Goal: Register for event/course

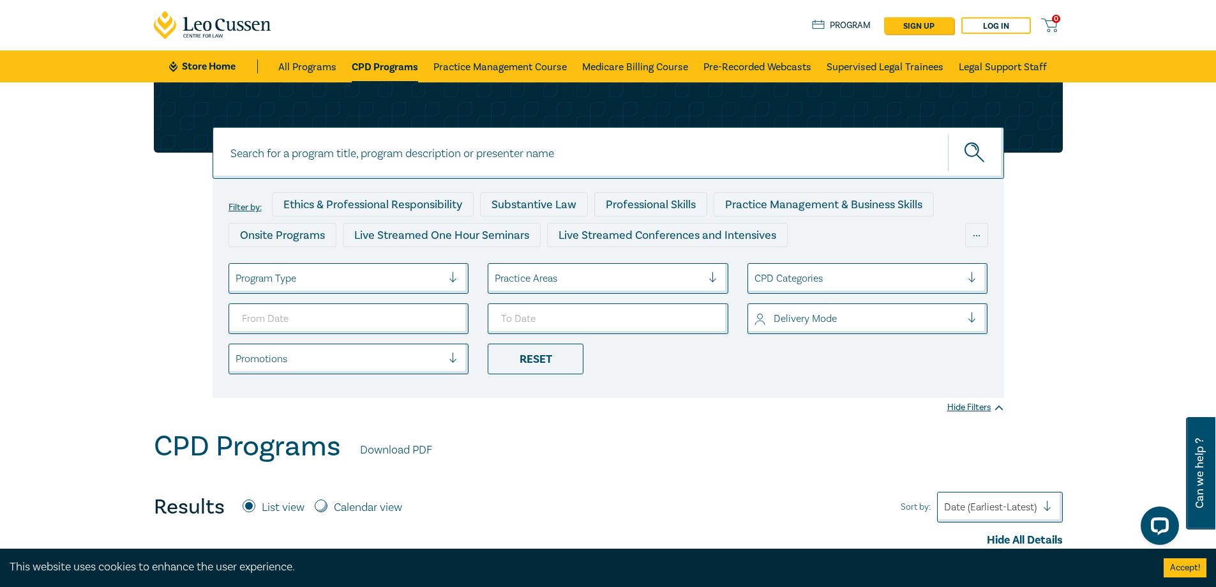
click at [508, 283] on div at bounding box center [599, 278] width 208 height 17
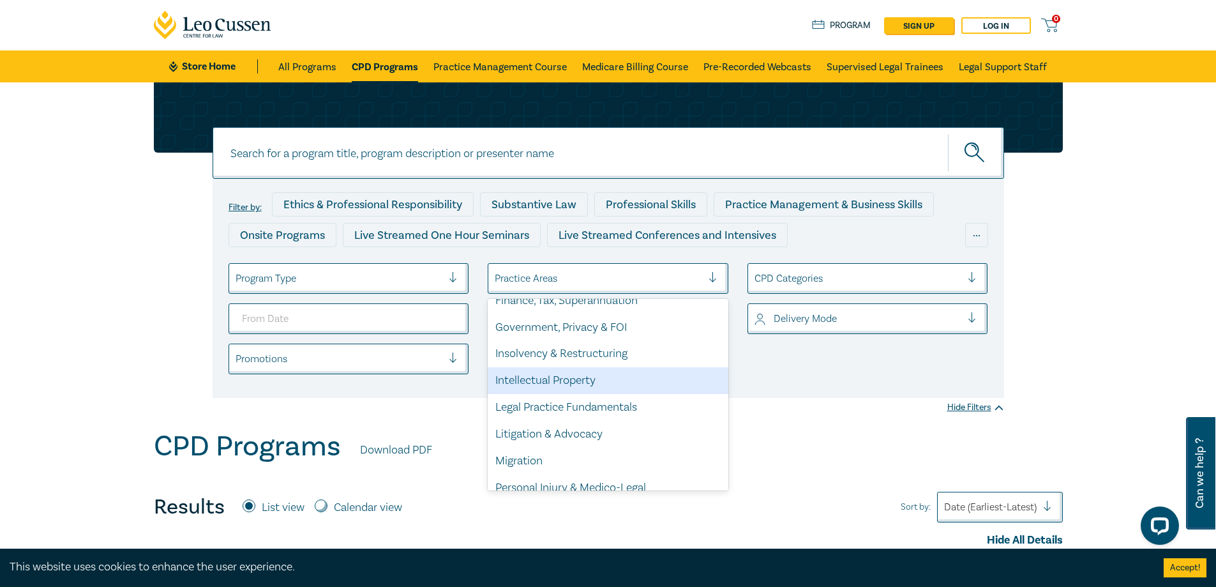
scroll to position [375, 0]
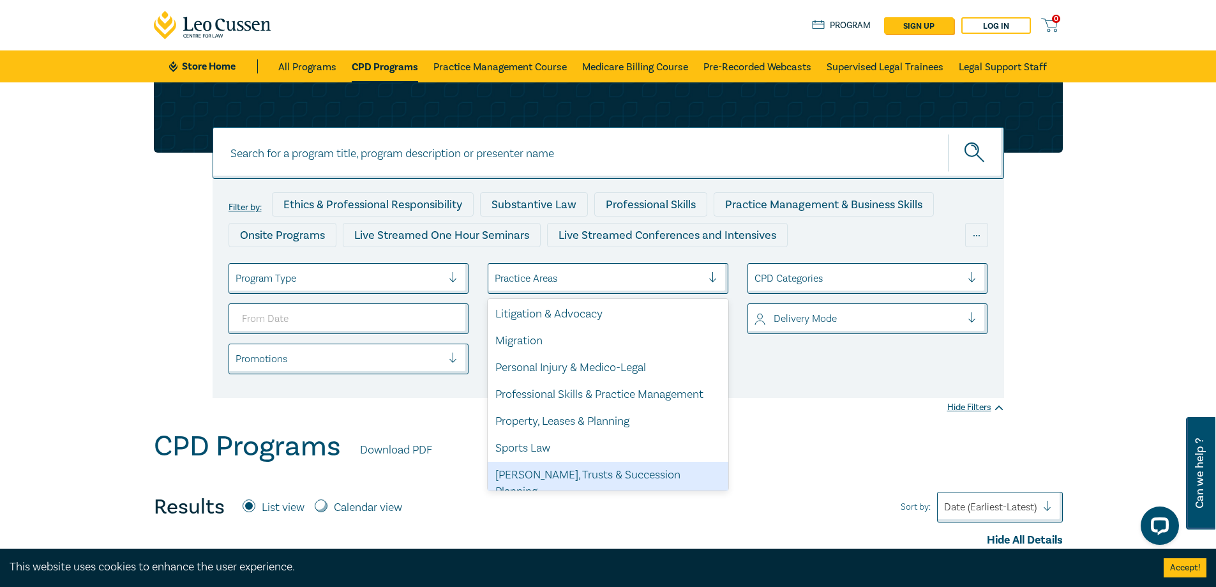
click at [600, 472] on div "[PERSON_NAME], Trusts & Succession Planning" at bounding box center [608, 483] width 241 height 43
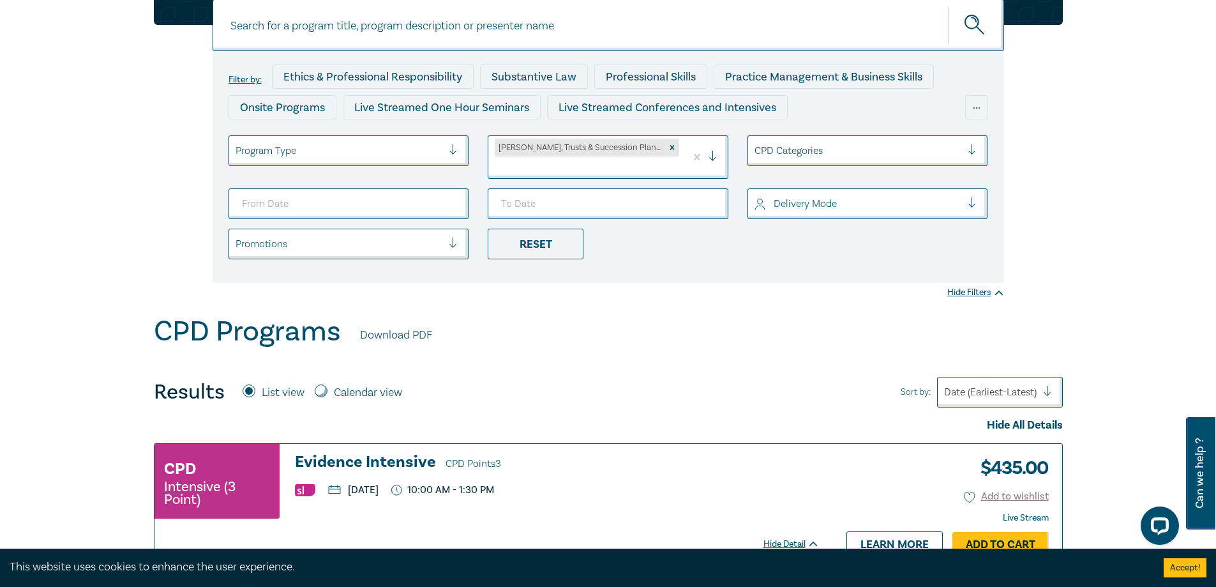
scroll to position [255, 0]
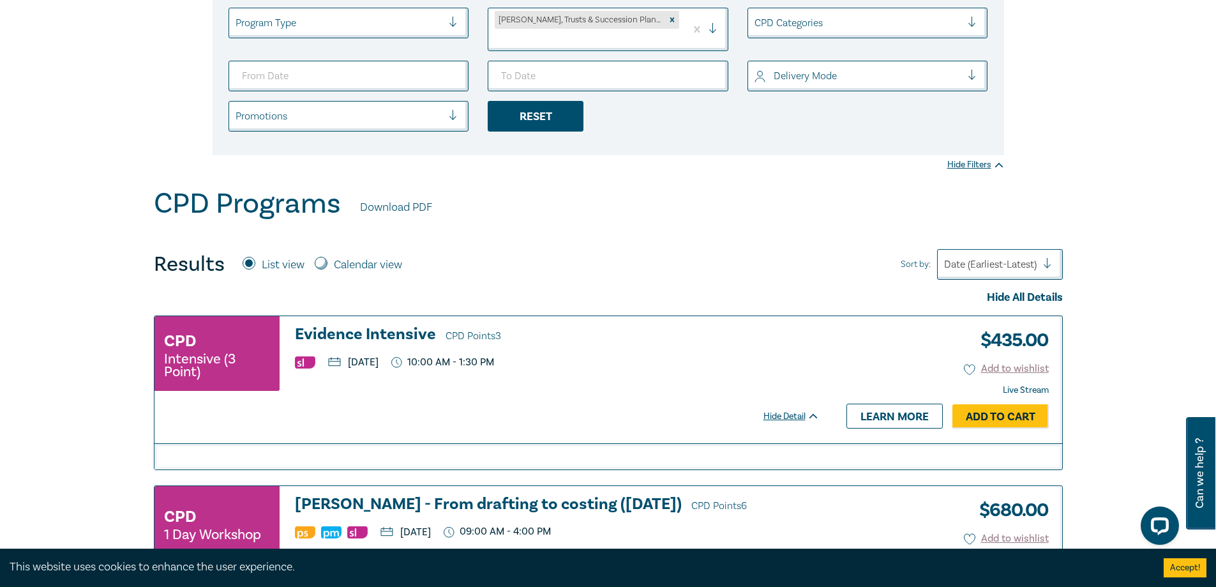
click at [557, 108] on div "Reset" at bounding box center [536, 116] width 96 height 31
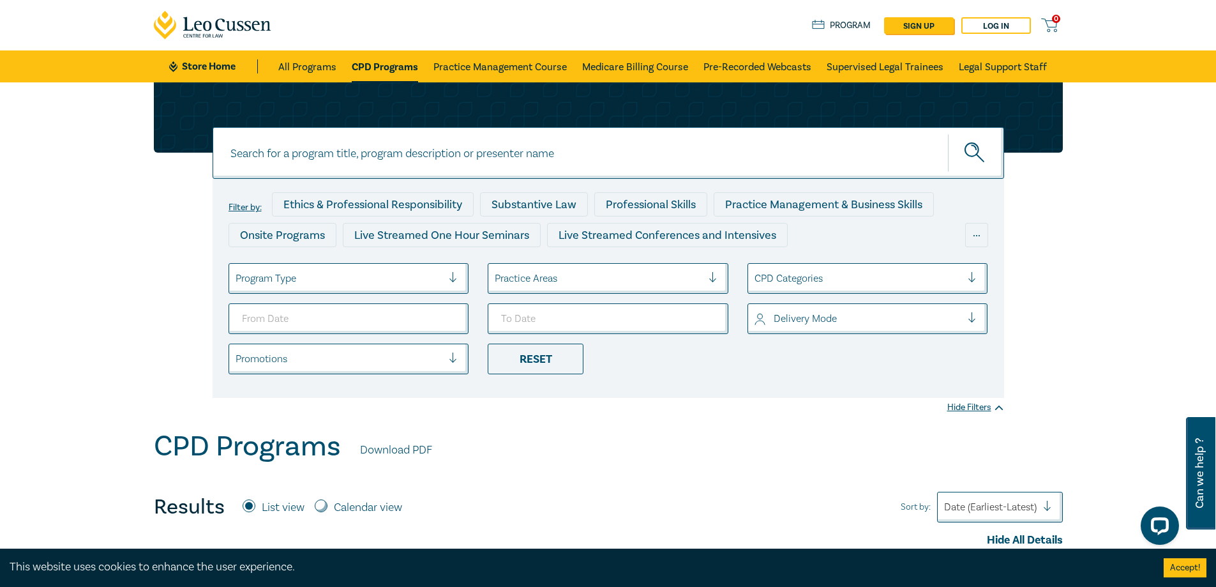
click at [610, 271] on div at bounding box center [599, 278] width 208 height 17
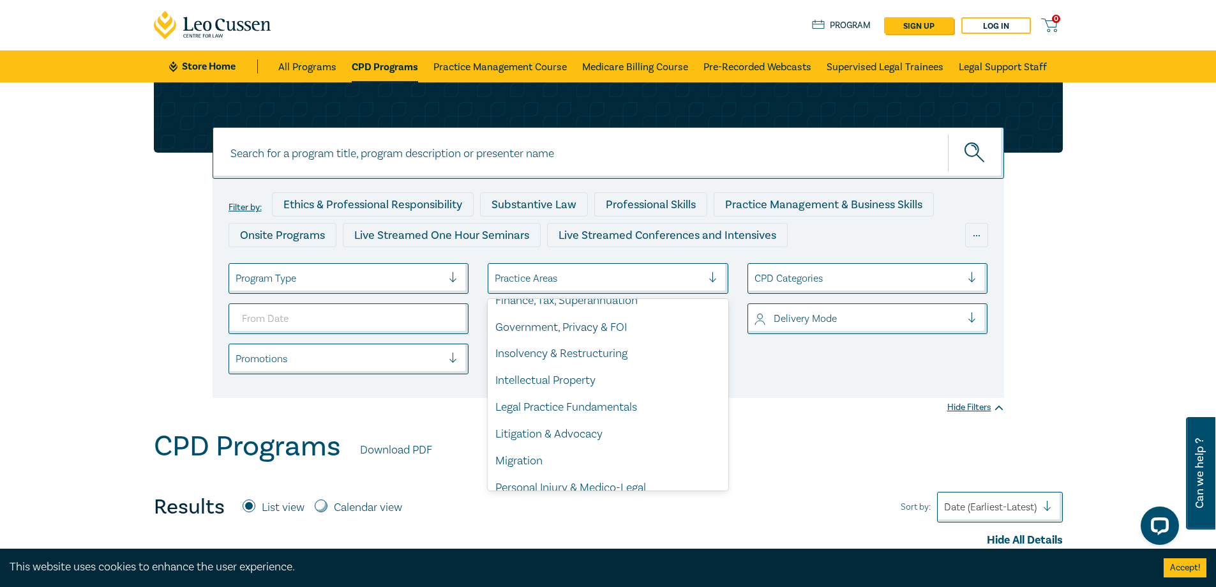
scroll to position [375, 0]
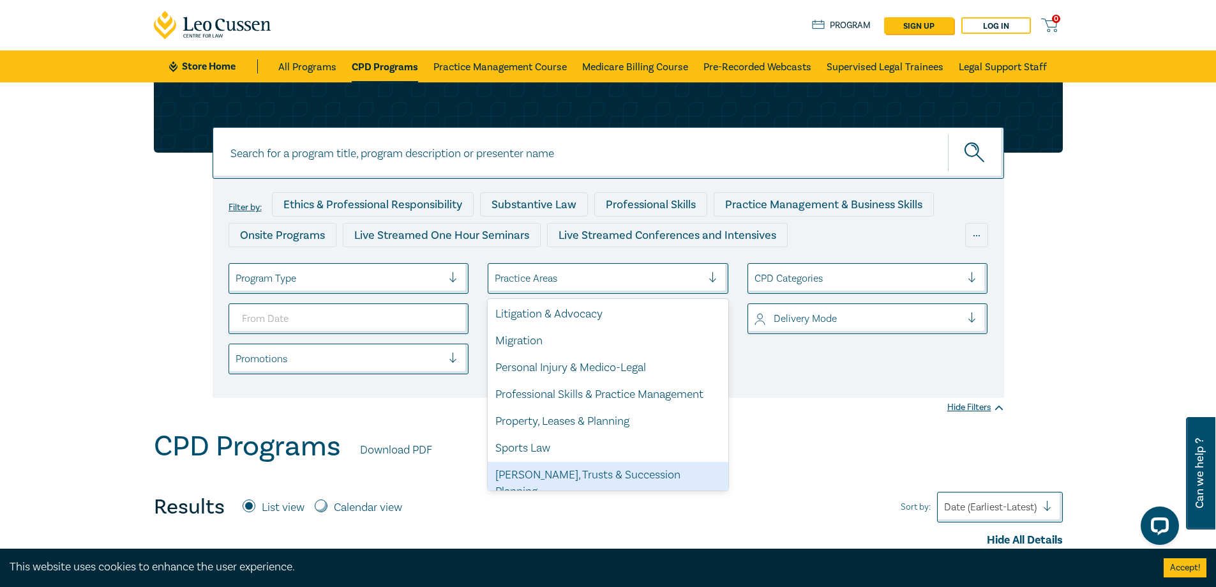
click at [621, 469] on div "[PERSON_NAME], Trusts & Succession Planning" at bounding box center [608, 483] width 241 height 43
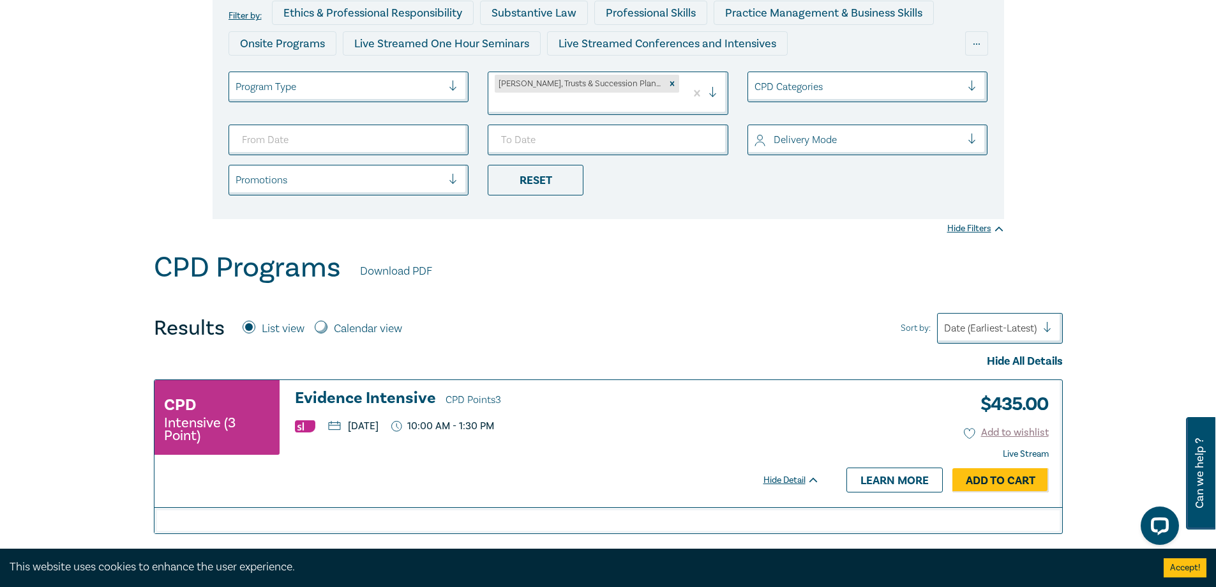
scroll to position [255, 0]
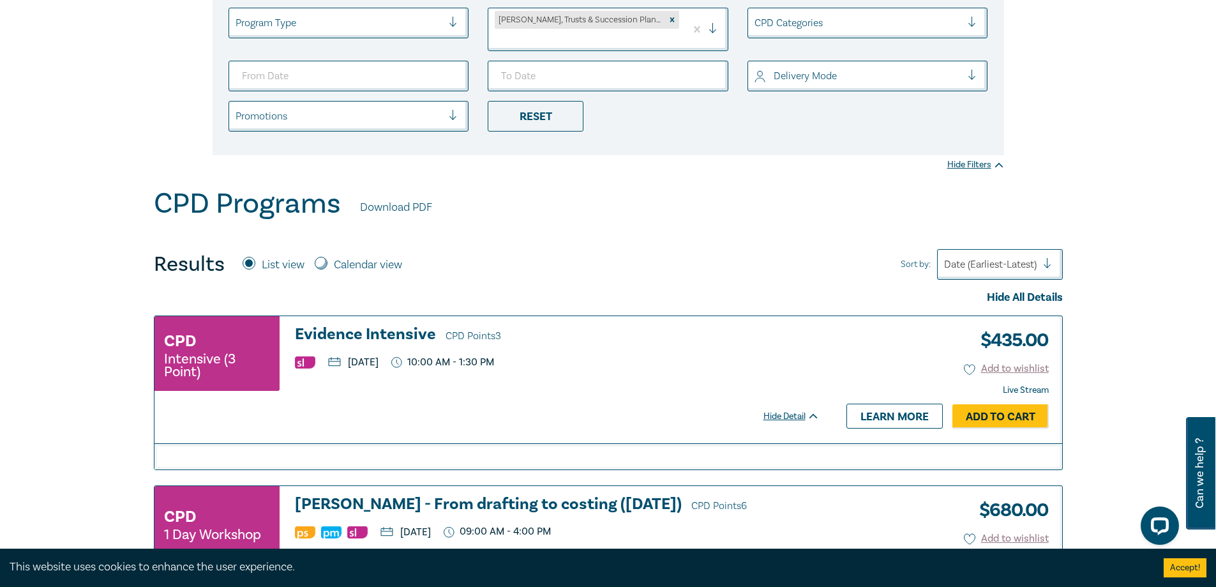
click at [321, 257] on input "Calendar view" at bounding box center [321, 263] width 13 height 13
radio input "true"
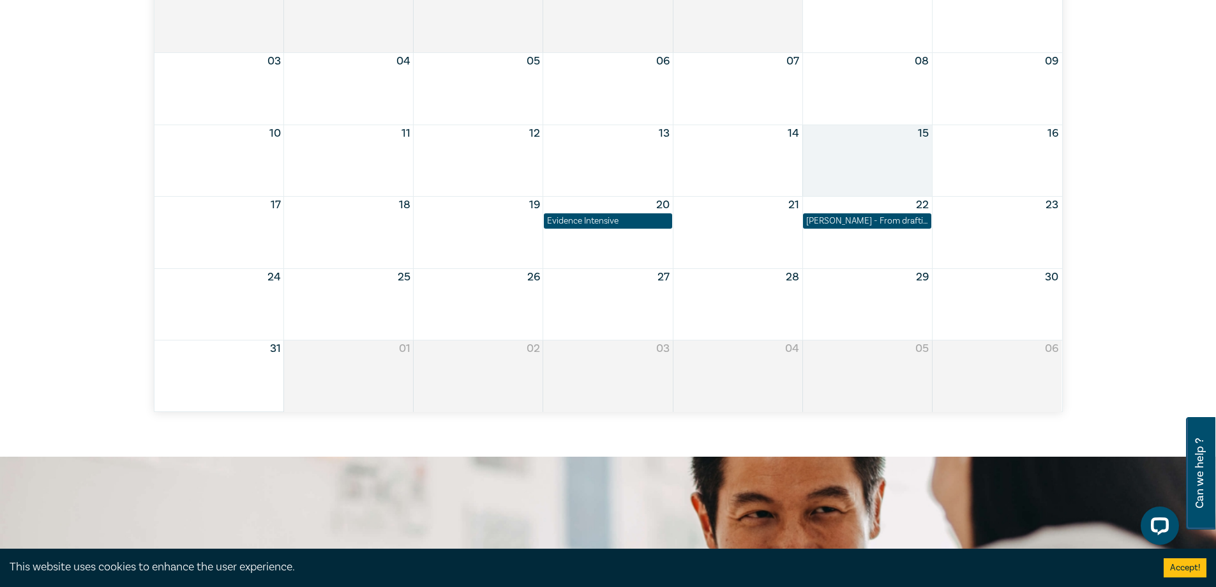
scroll to position [511, 0]
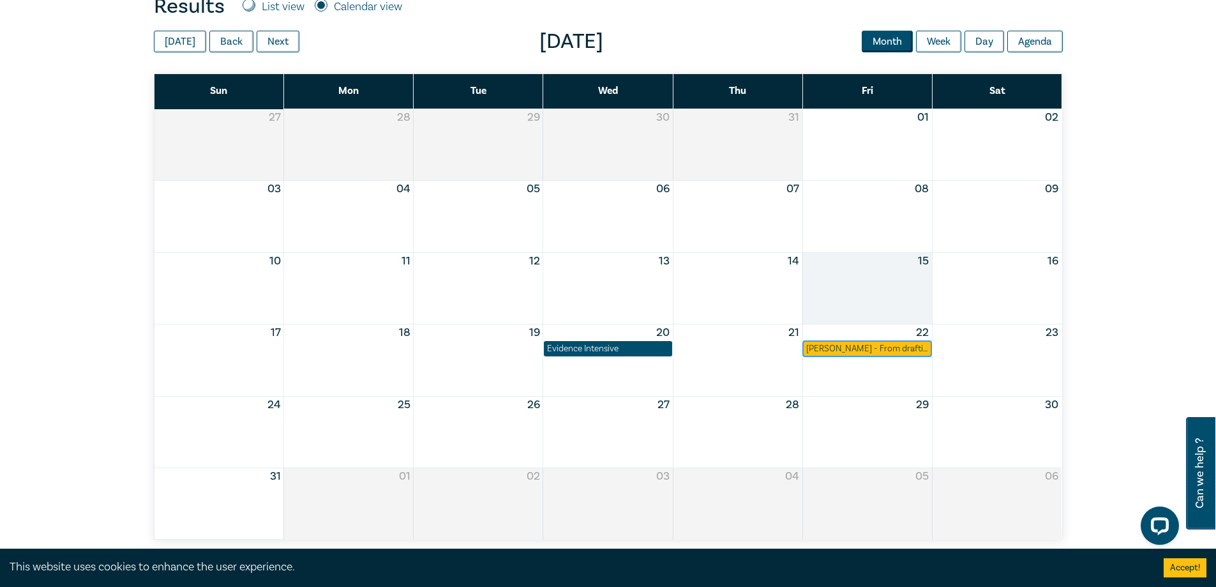
click at [815, 342] on div "Wills - From drafting to costing (August 2025)" at bounding box center [867, 348] width 122 height 13
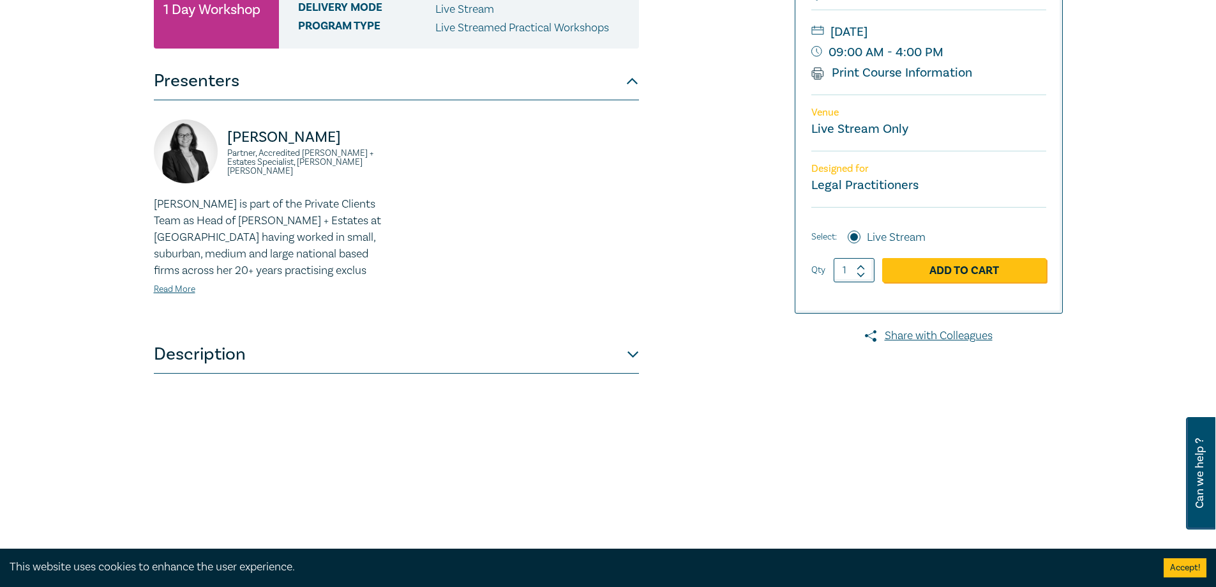
scroll to position [319, 0]
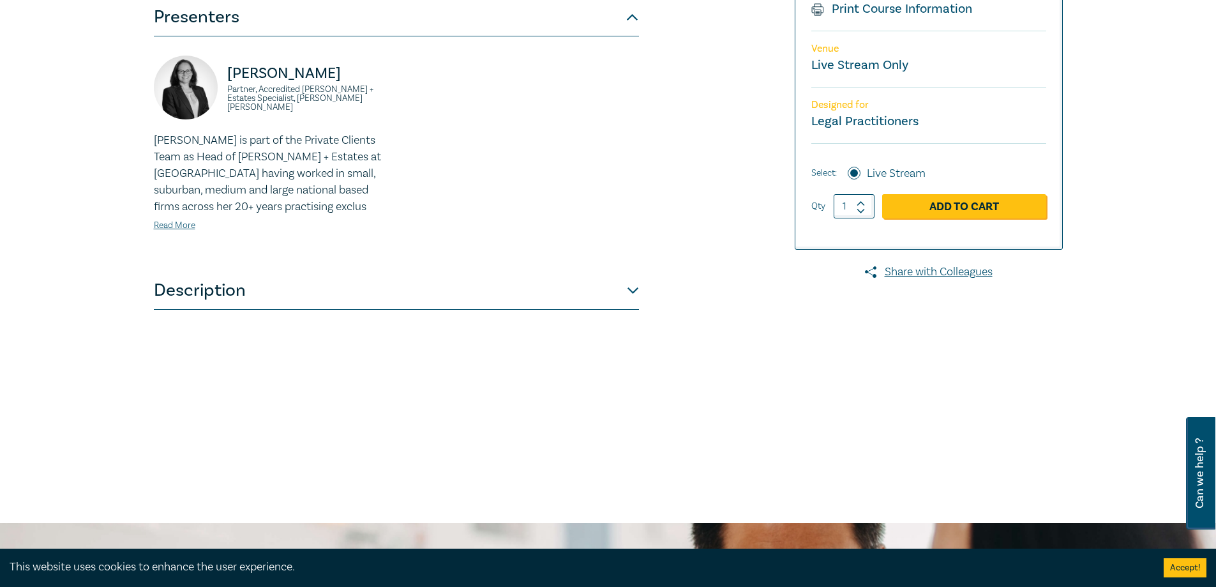
click at [624, 289] on button "Description" at bounding box center [396, 290] width 485 height 38
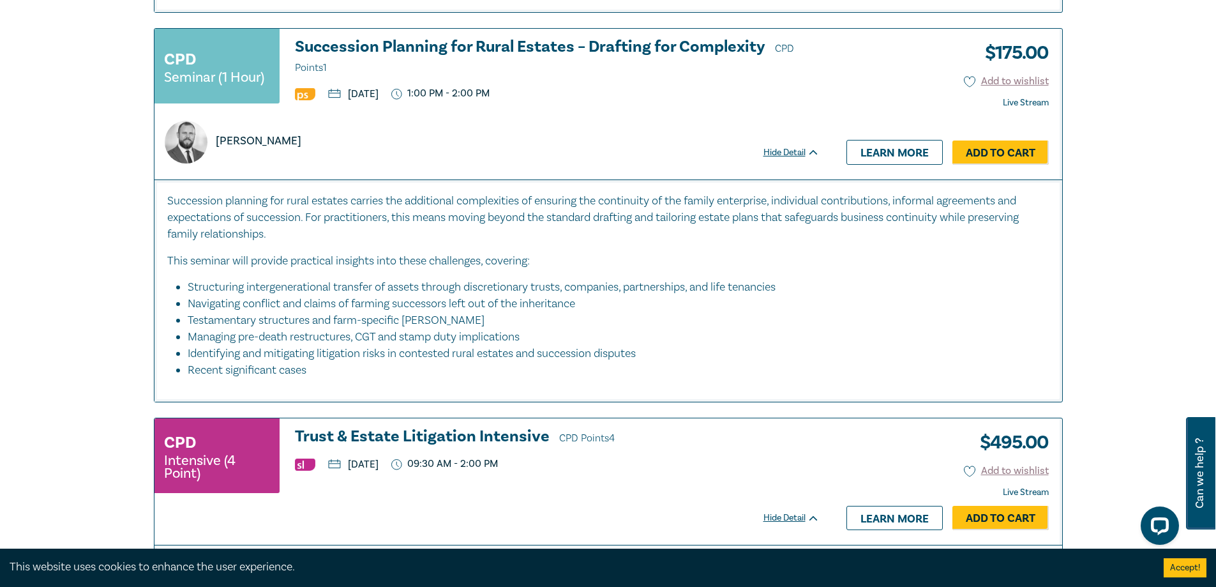
scroll to position [3452, 0]
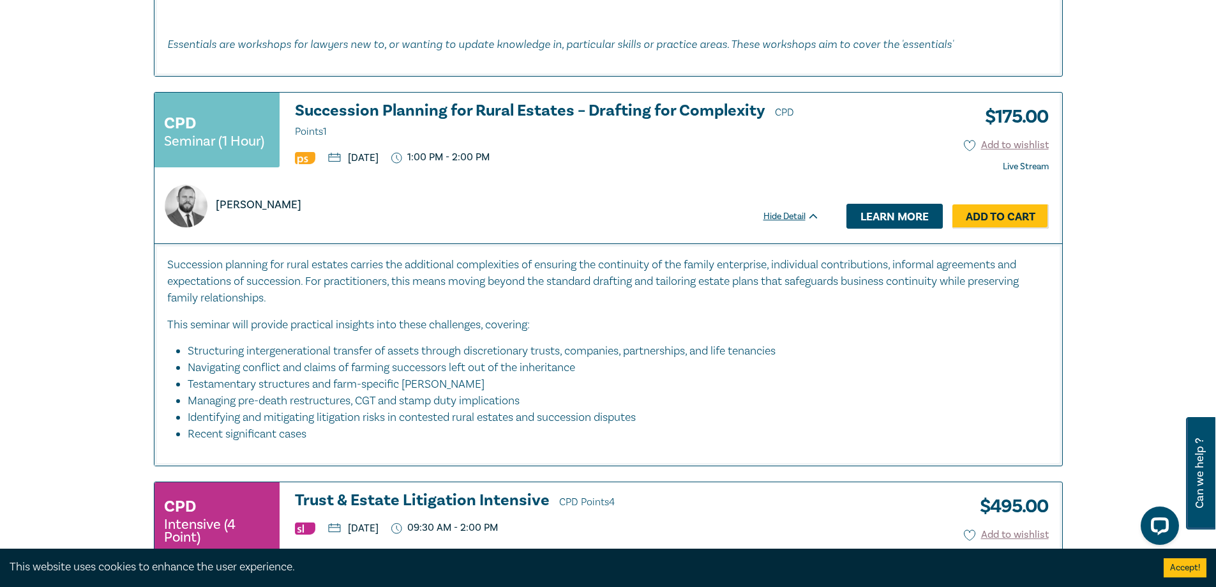
click at [876, 204] on link "Learn more" at bounding box center [895, 216] width 96 height 24
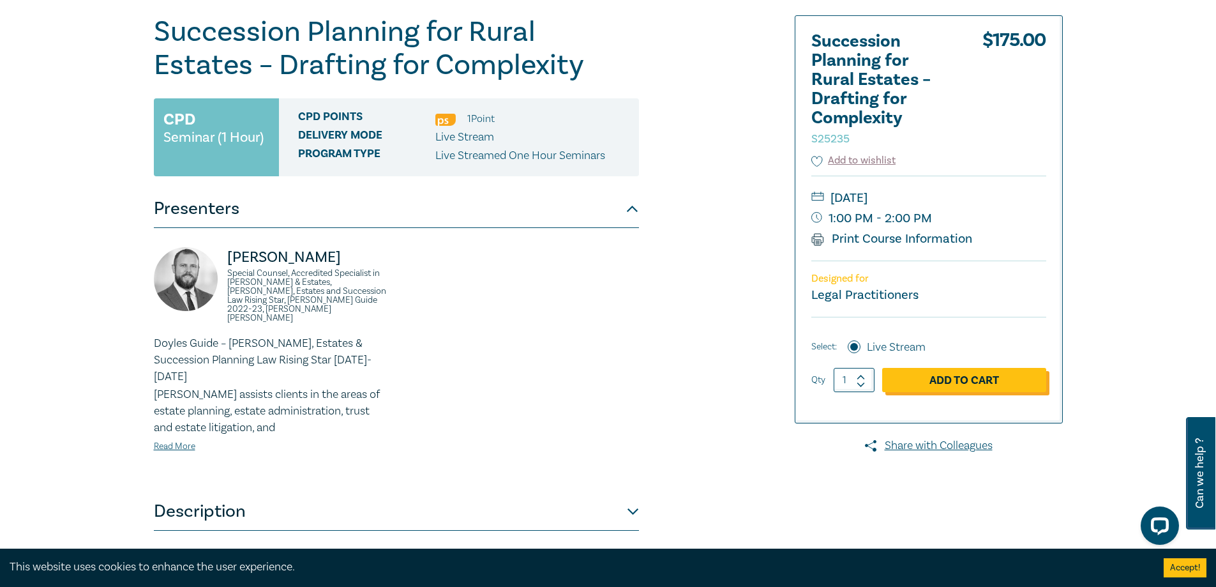
scroll to position [192, 0]
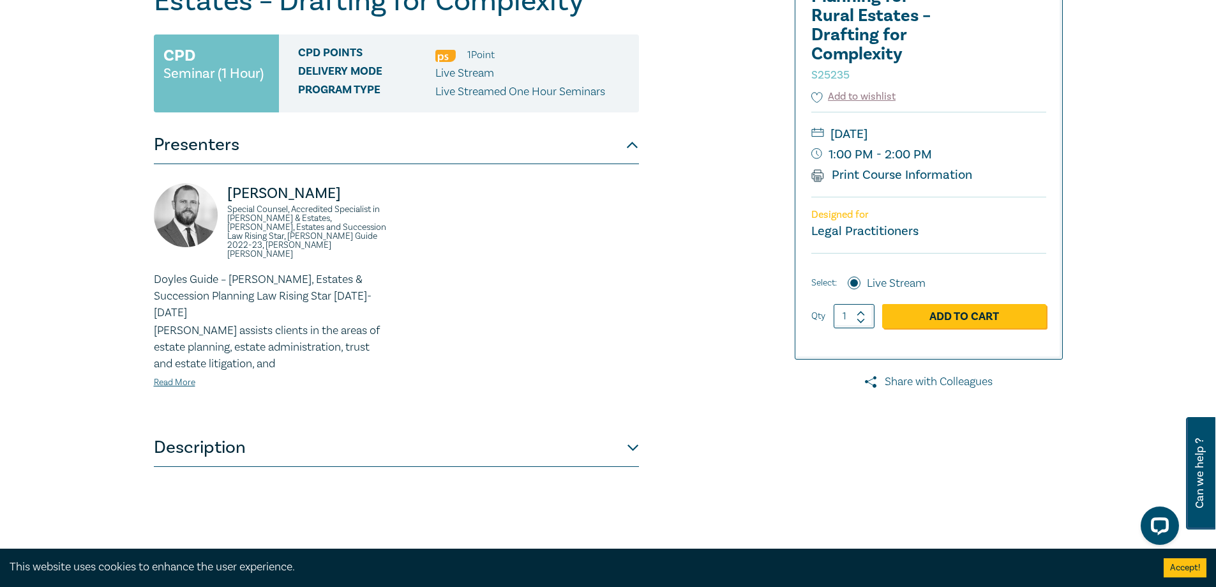
click at [905, 378] on link "Share with Colleagues" at bounding box center [929, 382] width 268 height 17
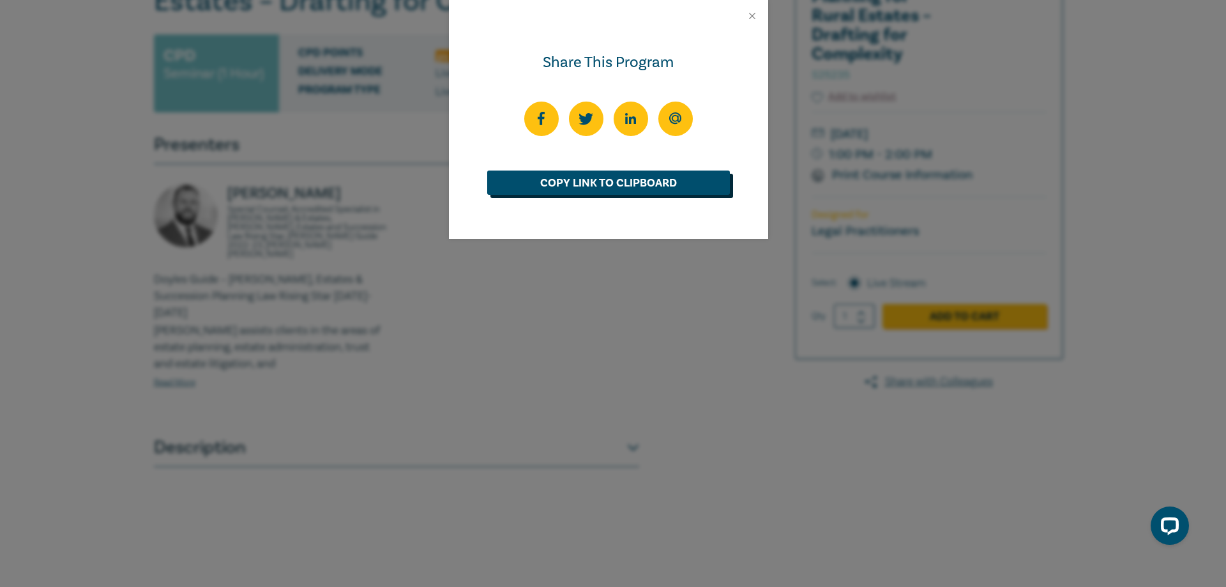
click at [647, 188] on link "Copy Link to Clipboard" at bounding box center [608, 182] width 243 height 24
drag, startPoint x: 485, startPoint y: 340, endPoint x: 476, endPoint y: 361, distance: 23.1
click at [486, 342] on div "Share This Program Copied" at bounding box center [613, 293] width 1226 height 587
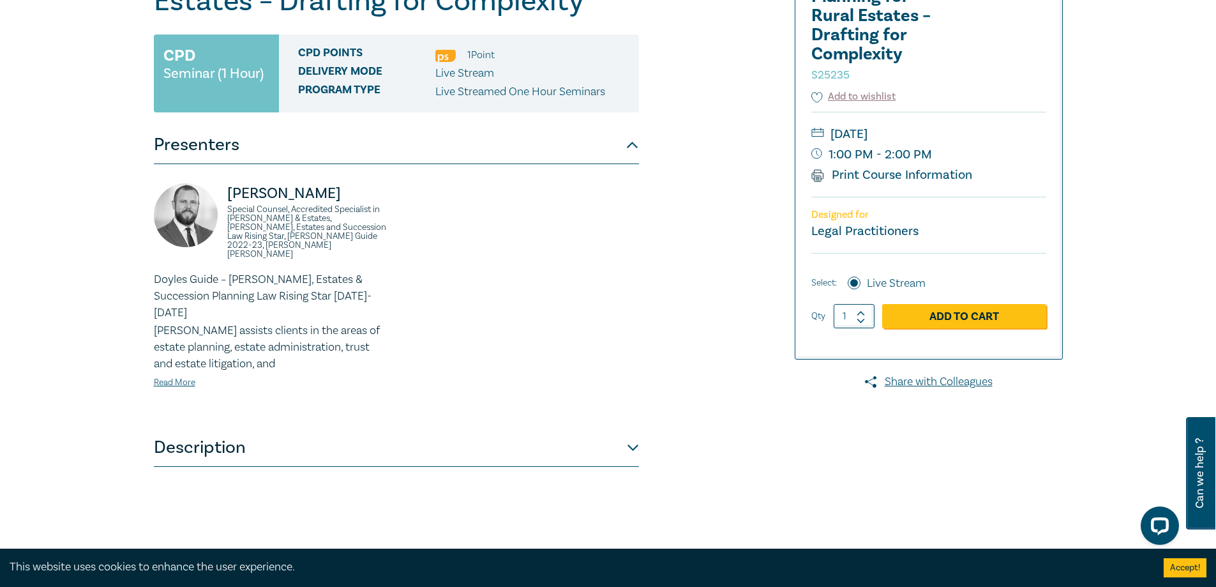
scroll to position [128, 0]
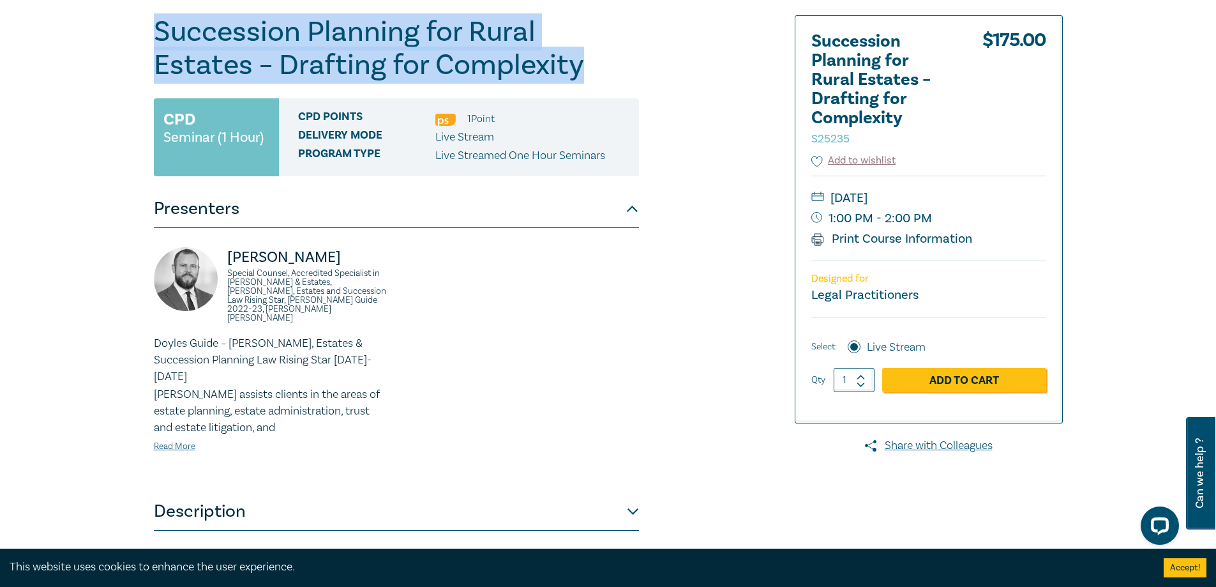
drag, startPoint x: 481, startPoint y: 66, endPoint x: 156, endPoint y: 38, distance: 326.9
click at [156, 38] on h1 "Succession Planning for Rural Estates – Drafting for Complexity S25235" at bounding box center [396, 48] width 485 height 66
copy h1 "Succession Planning for Rural Estates – Drafting for Complexity"
drag, startPoint x: 515, startPoint y: 110, endPoint x: 437, endPoint y: 112, distance: 77.9
click at [437, 112] on div "CPD Points 1 Point" at bounding box center [463, 118] width 331 height 17
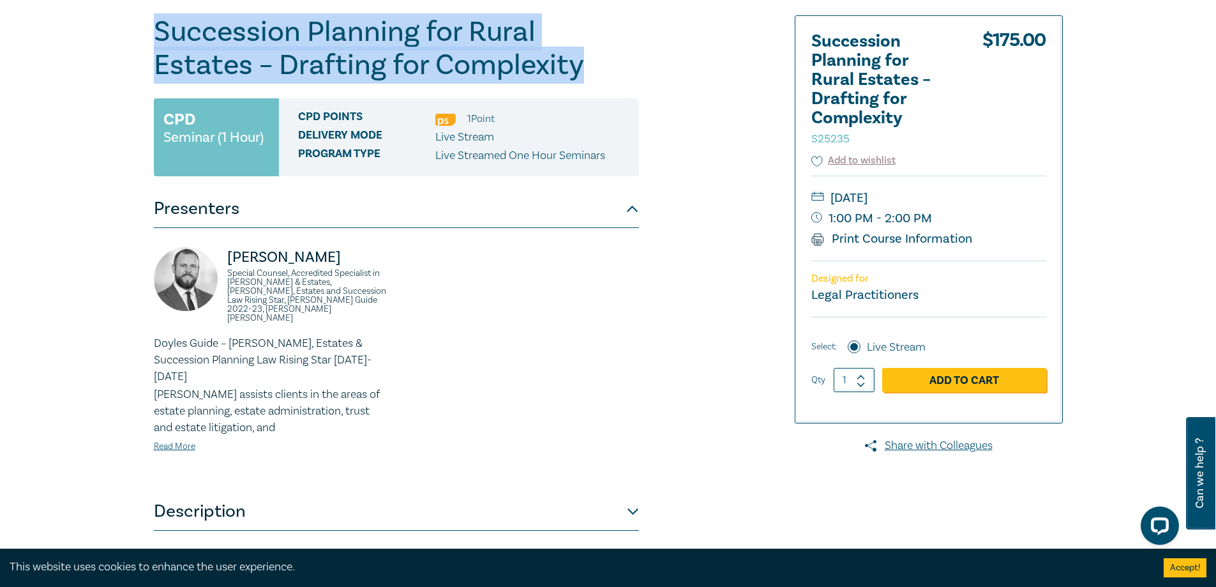
copy ul "1 Point"
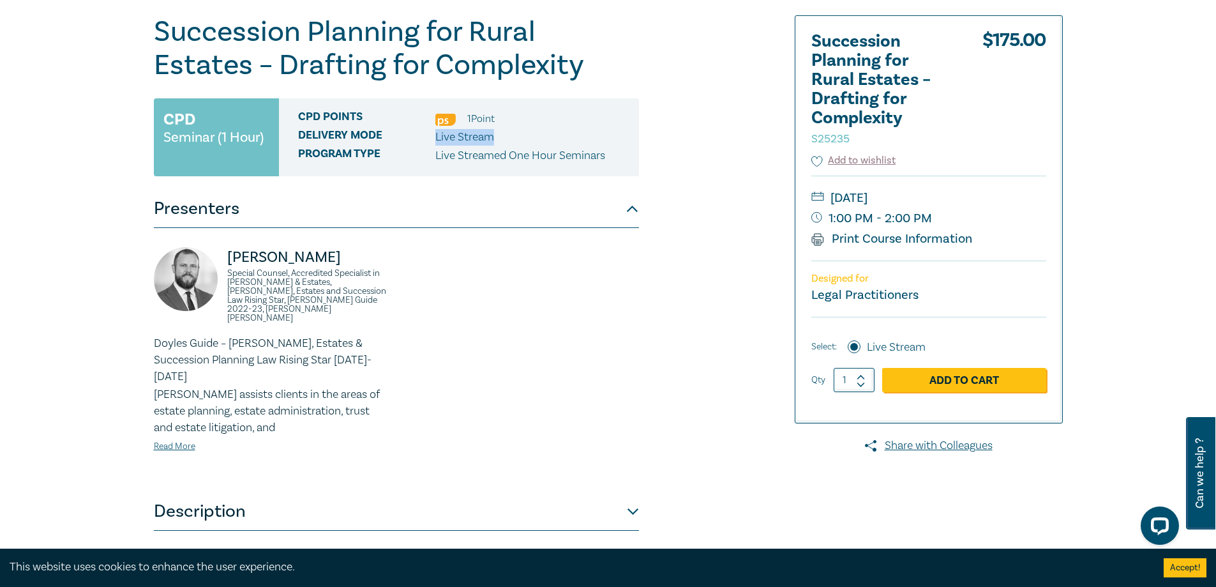
drag, startPoint x: 494, startPoint y: 137, endPoint x: 430, endPoint y: 142, distance: 64.6
click at [430, 142] on div "Delivery Mode Live Stream" at bounding box center [463, 137] width 331 height 17
copy div "Live Stream"
drag, startPoint x: 980, startPoint y: 41, endPoint x: 1048, endPoint y: 40, distance: 68.3
click at [1048, 40] on div "Succession Planning for Rural Estates – Drafting for Complexity S25235 $ 175.00…" at bounding box center [929, 219] width 267 height 407
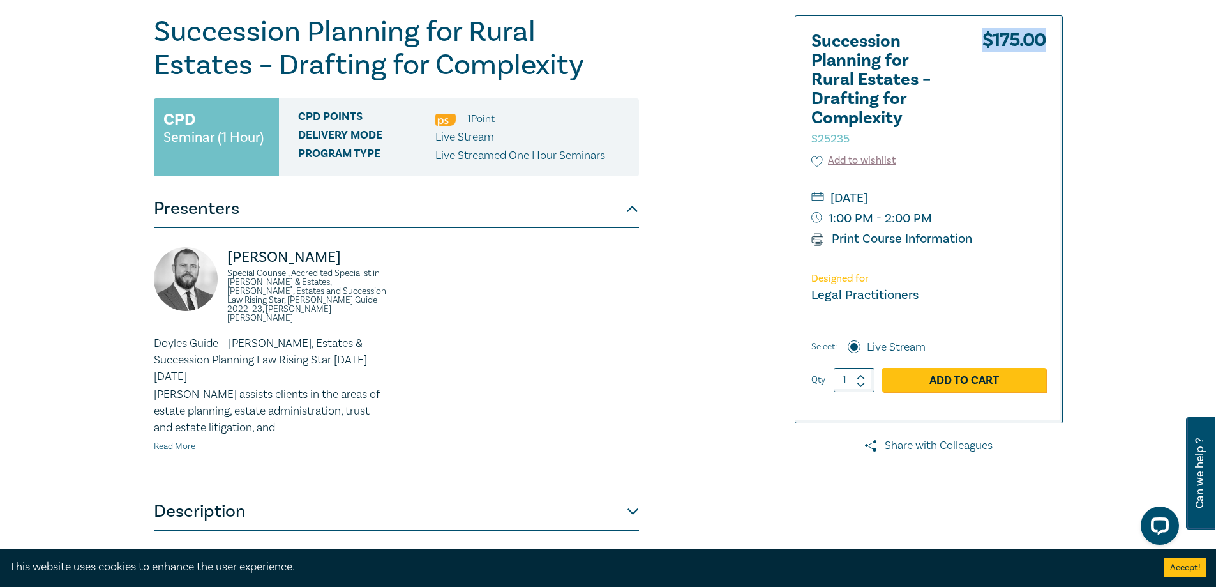
copy div "$ 175.00"
click at [979, 199] on small "Thursday, 16 October 2025" at bounding box center [929, 198] width 235 height 20
copy small "Thursday, 16 October 2025"
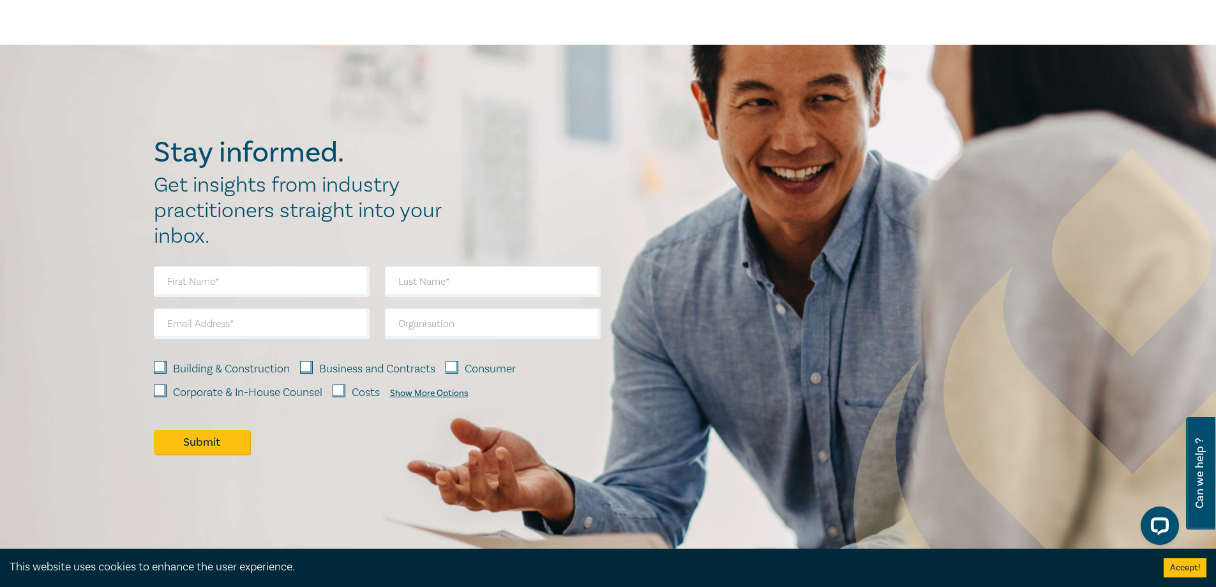
scroll to position [6655, 0]
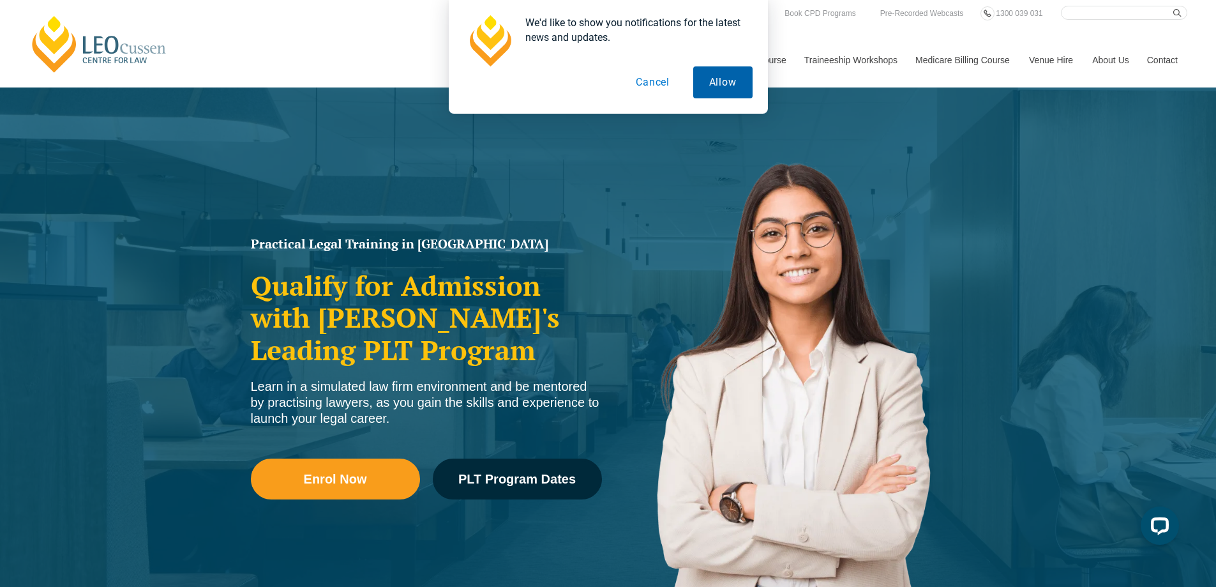
click at [711, 86] on button "Allow" at bounding box center [722, 82] width 59 height 32
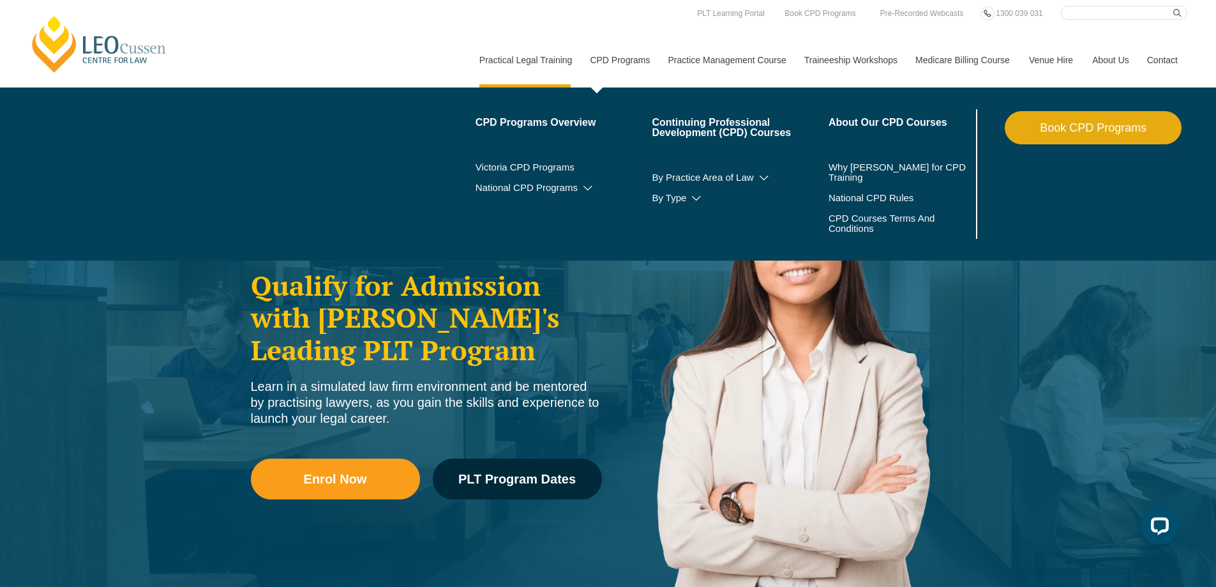
click at [615, 57] on link "CPD Programs" at bounding box center [619, 60] width 78 height 55
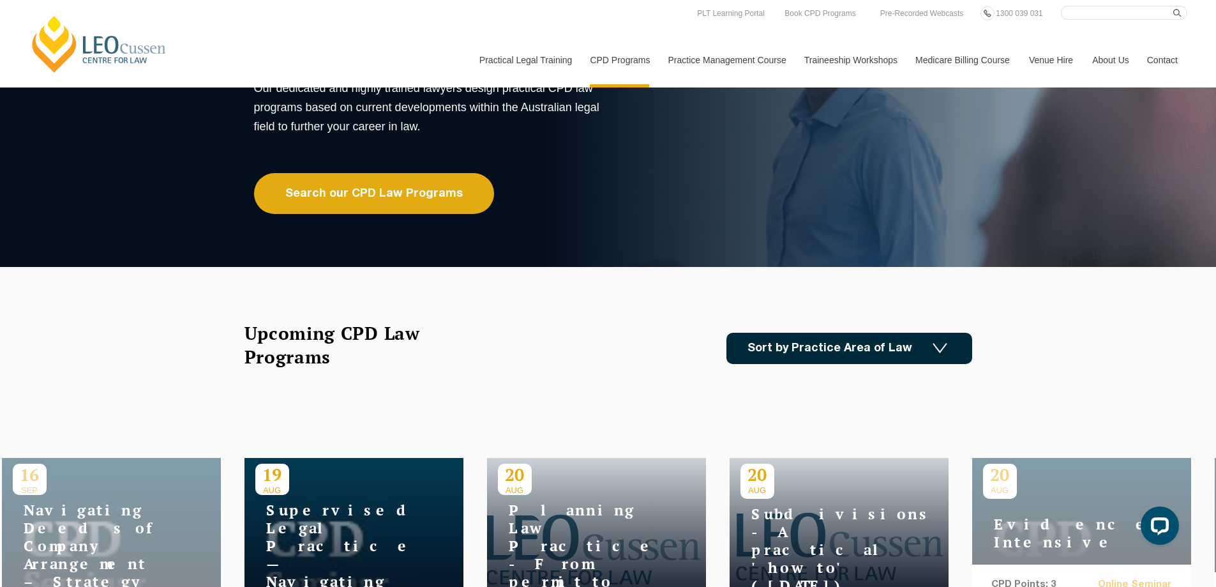
click at [813, 476] on div "20 AUG Subdivisions - A practical 'how to' (August 2025)" at bounding box center [839, 533] width 219 height 150
click at [933, 345] on img at bounding box center [940, 348] width 15 height 11
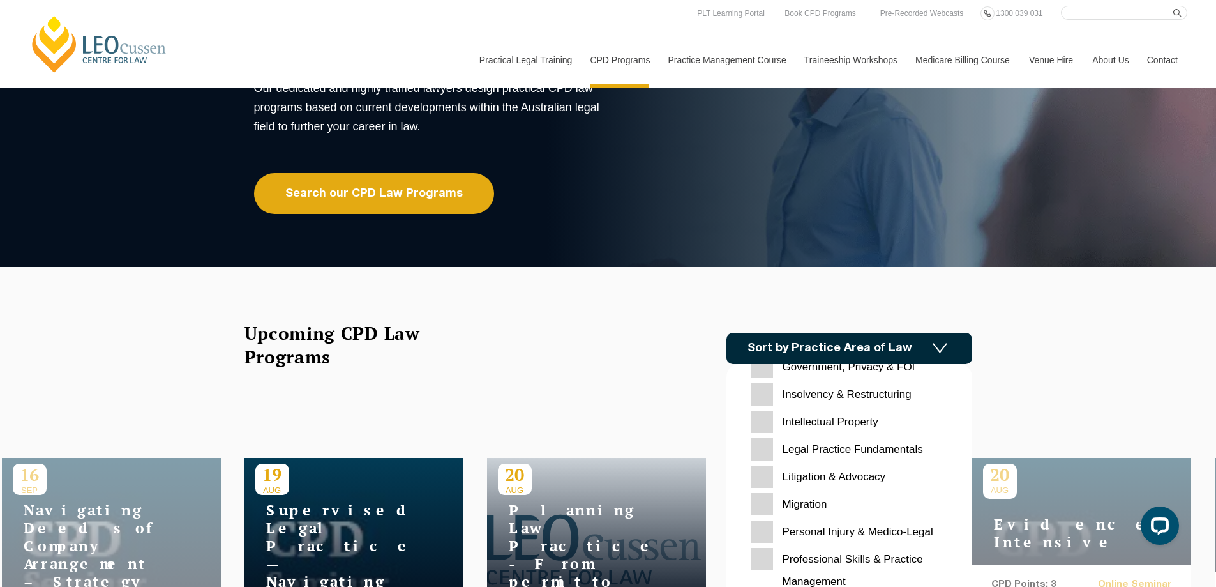
scroll to position [403, 0]
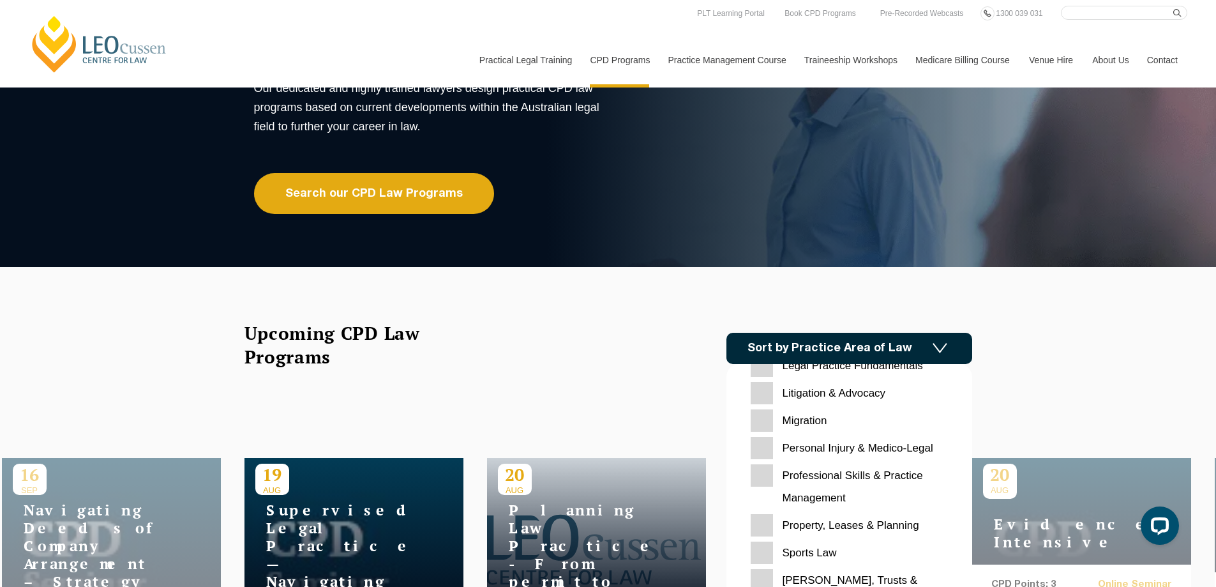
click at [860, 577] on Planning "[PERSON_NAME], Trusts & Succession Planning" at bounding box center [849, 591] width 197 height 45
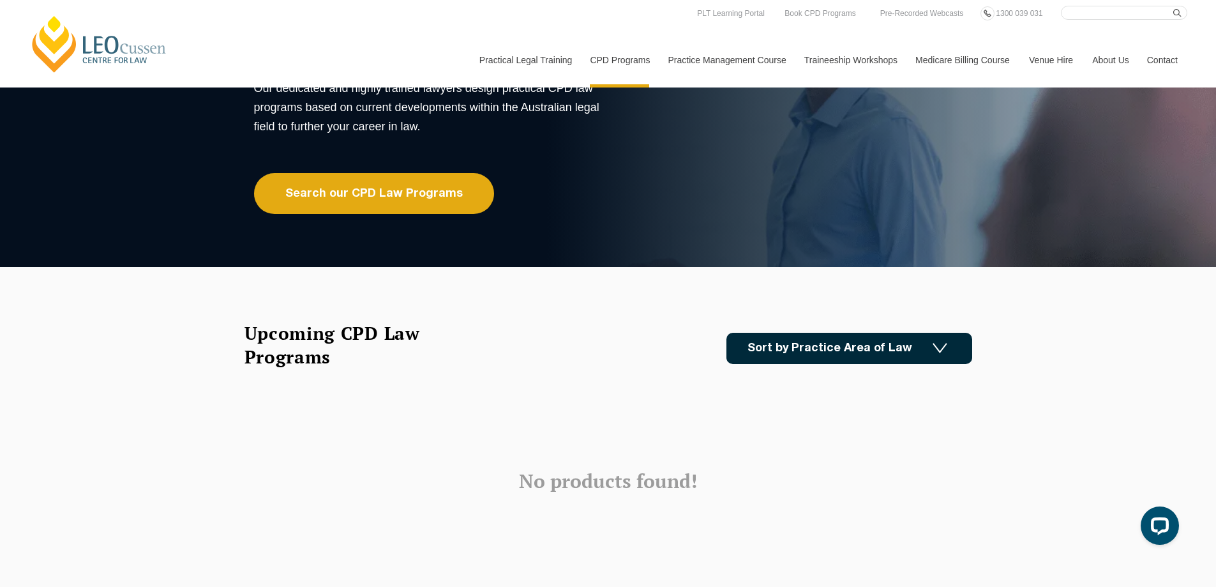
click at [814, 349] on link "Sort by Practice Area of Law" at bounding box center [850, 348] width 246 height 31
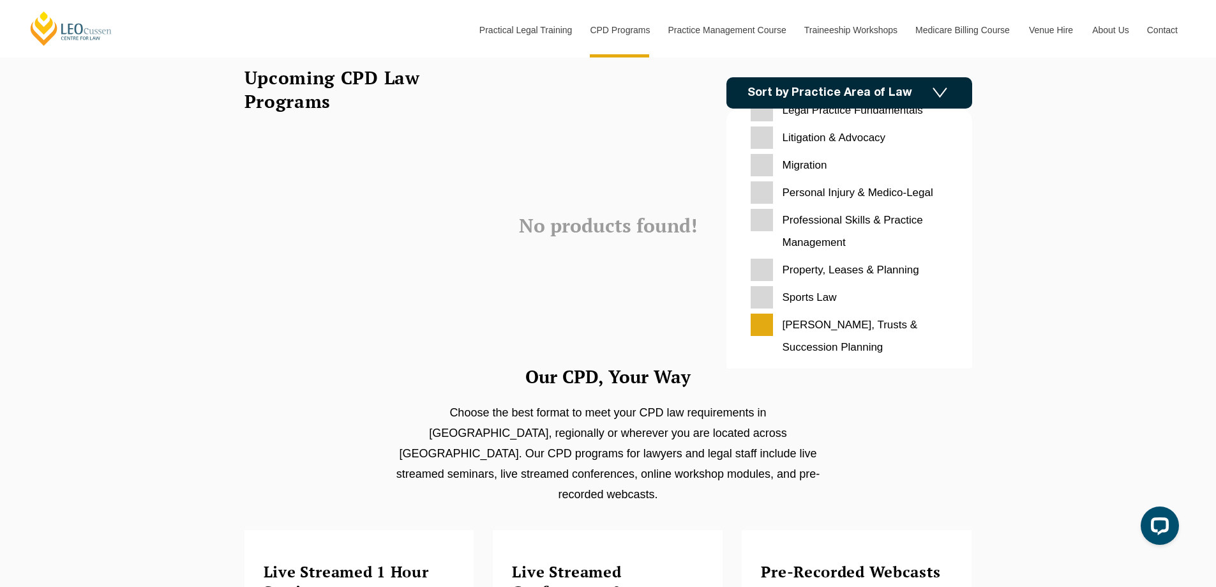
scroll to position [511, 0]
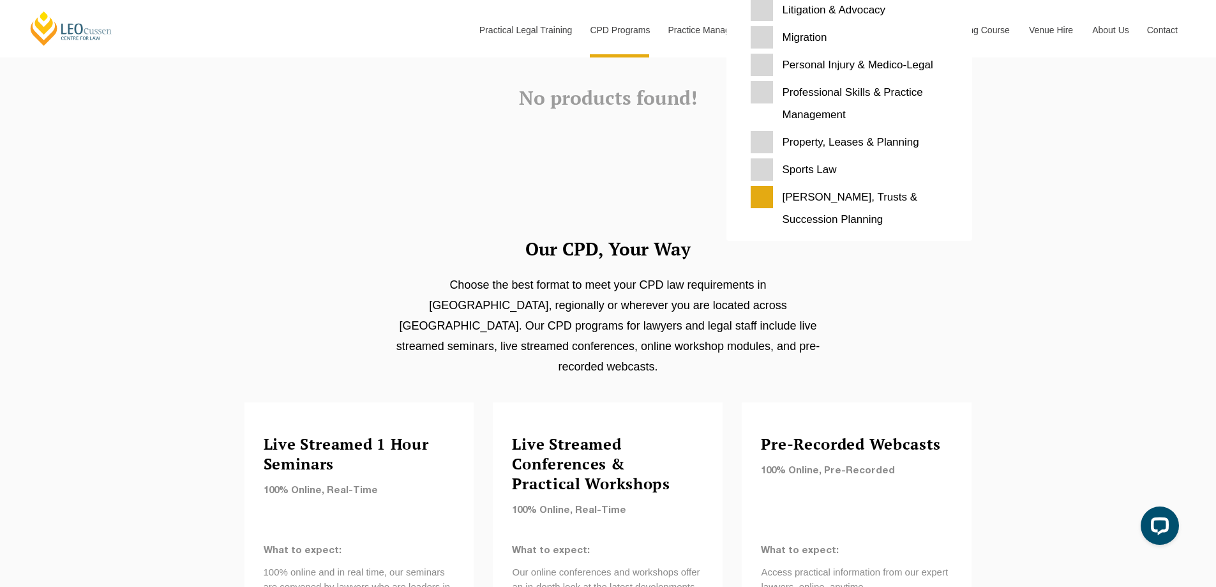
click at [1115, 237] on div "Our CPD, Your Way Choose the best format to meet your CPD law requirements in M…" at bounding box center [608, 430] width 1216 height 610
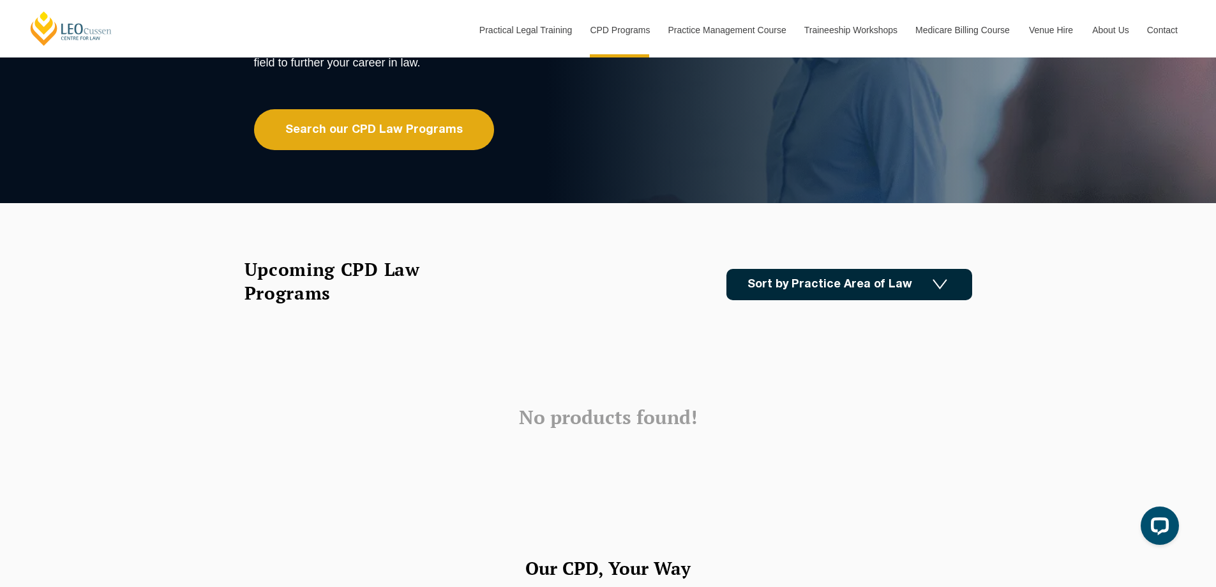
scroll to position [0, 0]
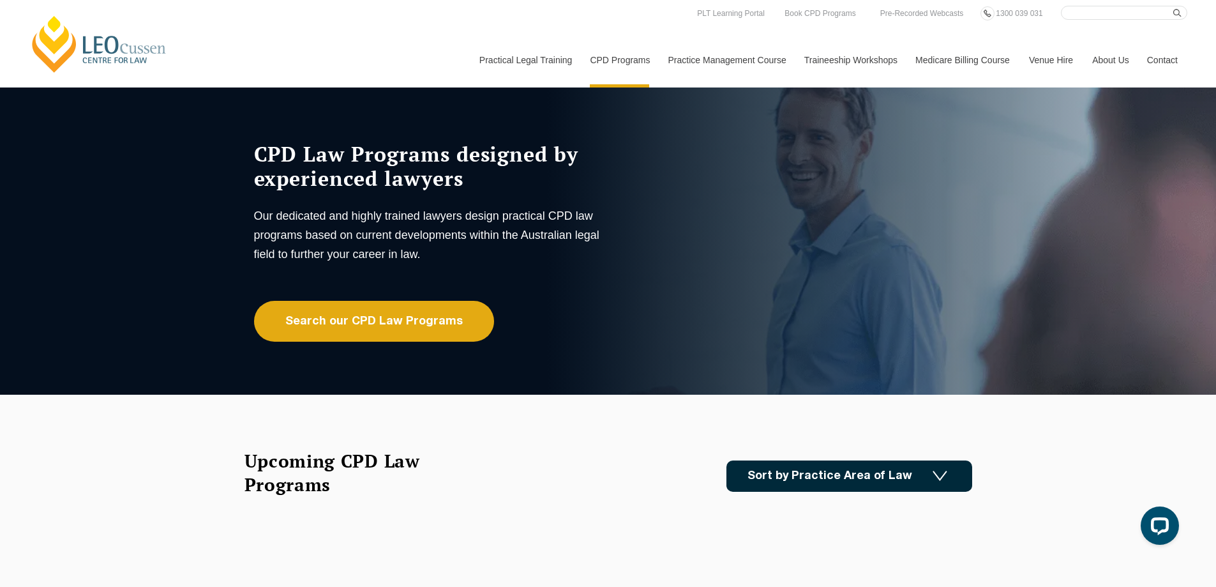
click at [401, 129] on div "CPD Law Programs designed by experienced lawyers Our dedicated and highly train…" at bounding box center [484, 234] width 498 height 216
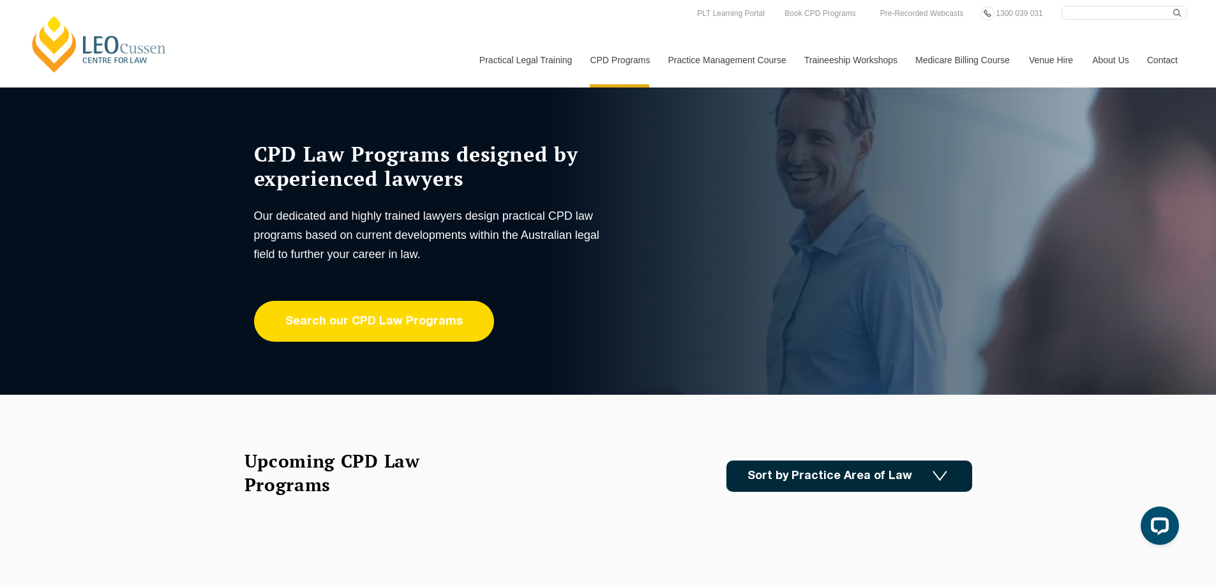
click at [366, 324] on link "Search our CPD Law Programs" at bounding box center [374, 321] width 240 height 41
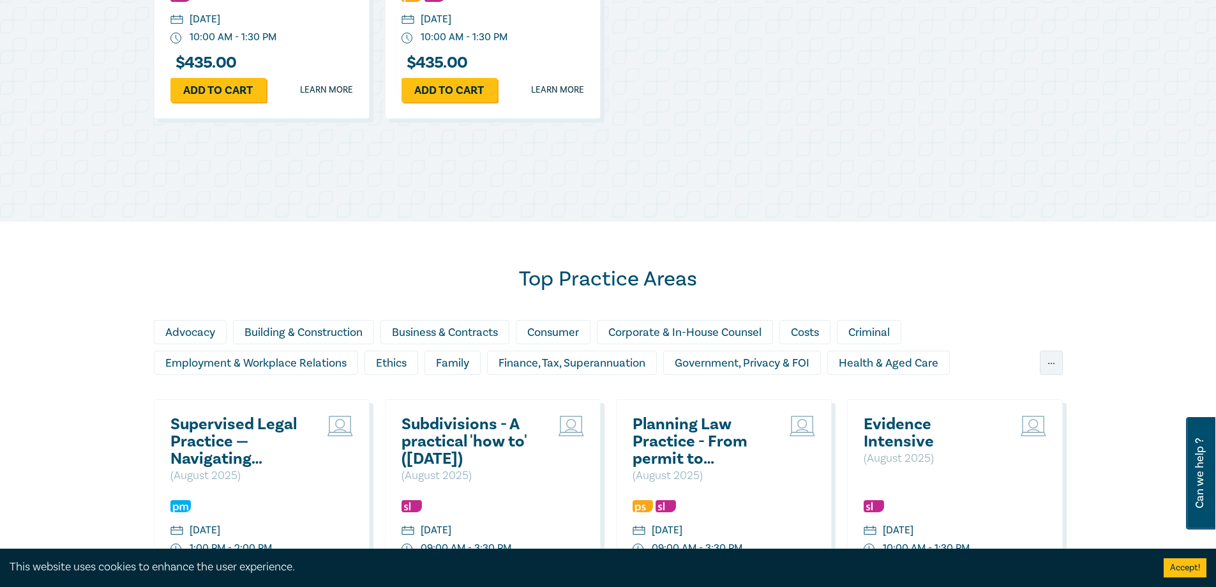
scroll to position [894, 0]
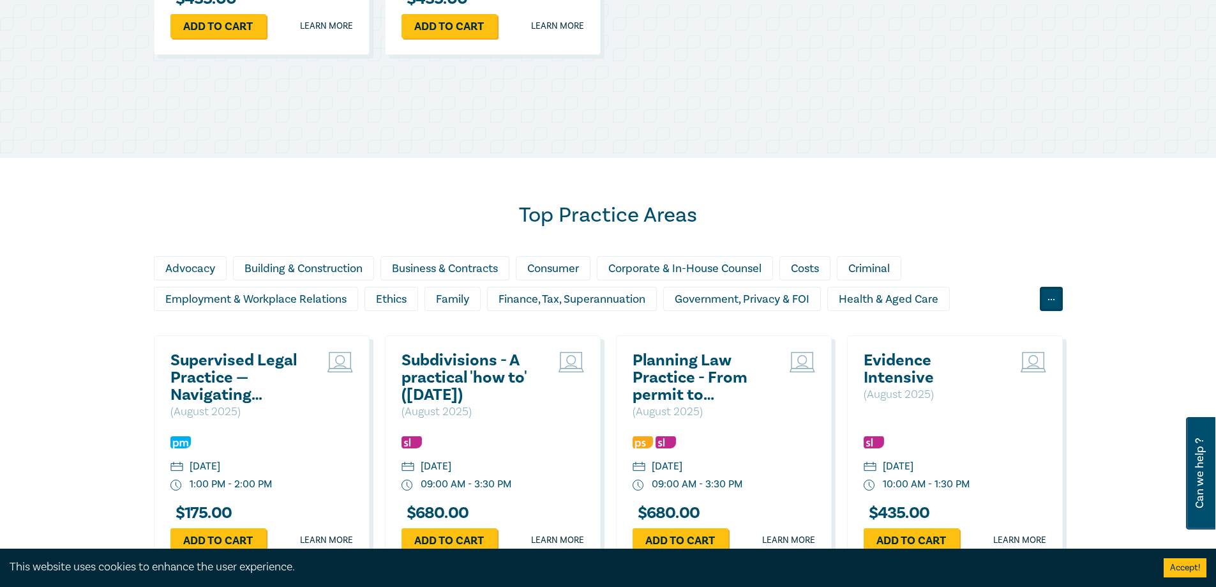
click at [1062, 300] on div "..." at bounding box center [1051, 299] width 23 height 24
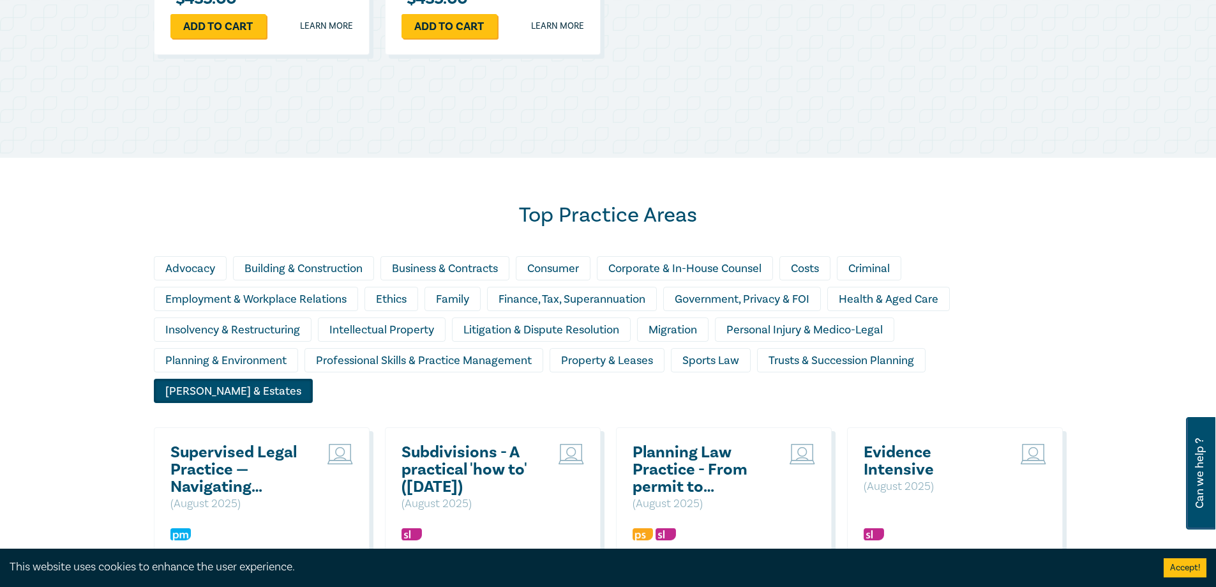
click at [313, 379] on div "[PERSON_NAME] & Estates" at bounding box center [233, 391] width 159 height 24
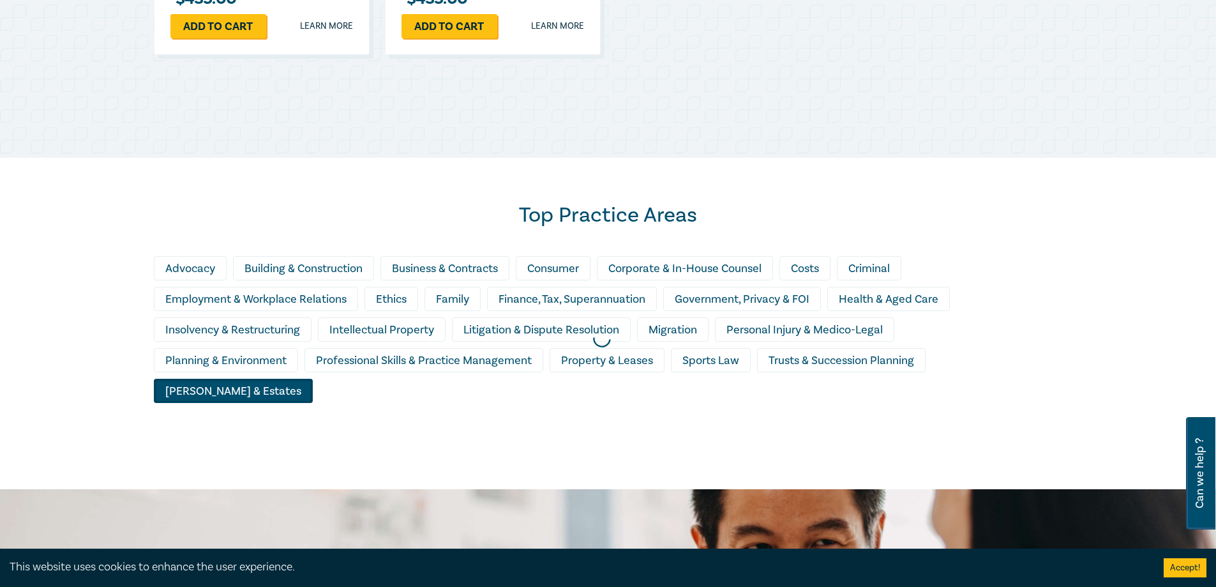
click at [854, 361] on div at bounding box center [602, 338] width 1216 height 313
click at [820, 359] on div at bounding box center [602, 338] width 1216 height 313
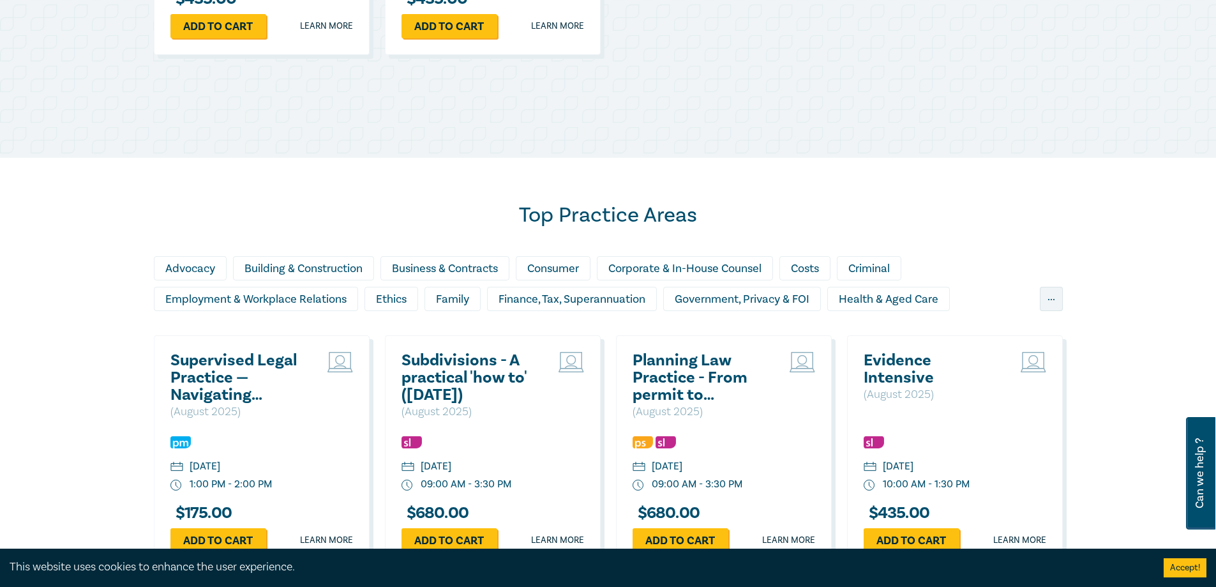
scroll to position [958, 0]
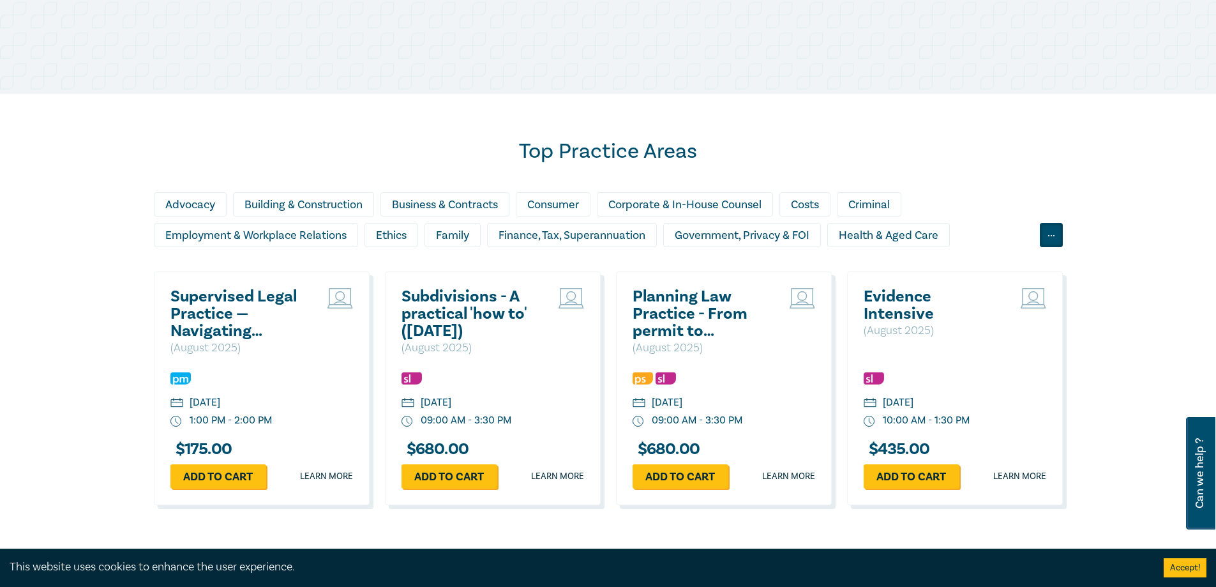
click at [1050, 232] on div "..." at bounding box center [1051, 235] width 23 height 24
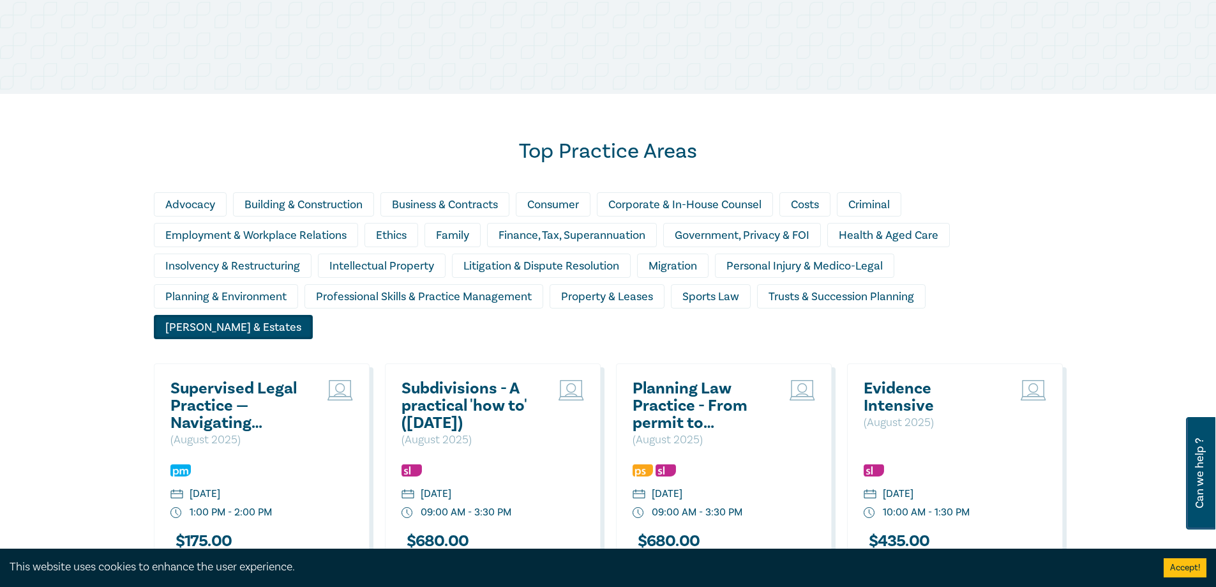
click at [313, 315] on div "[PERSON_NAME] & Estates" at bounding box center [233, 327] width 159 height 24
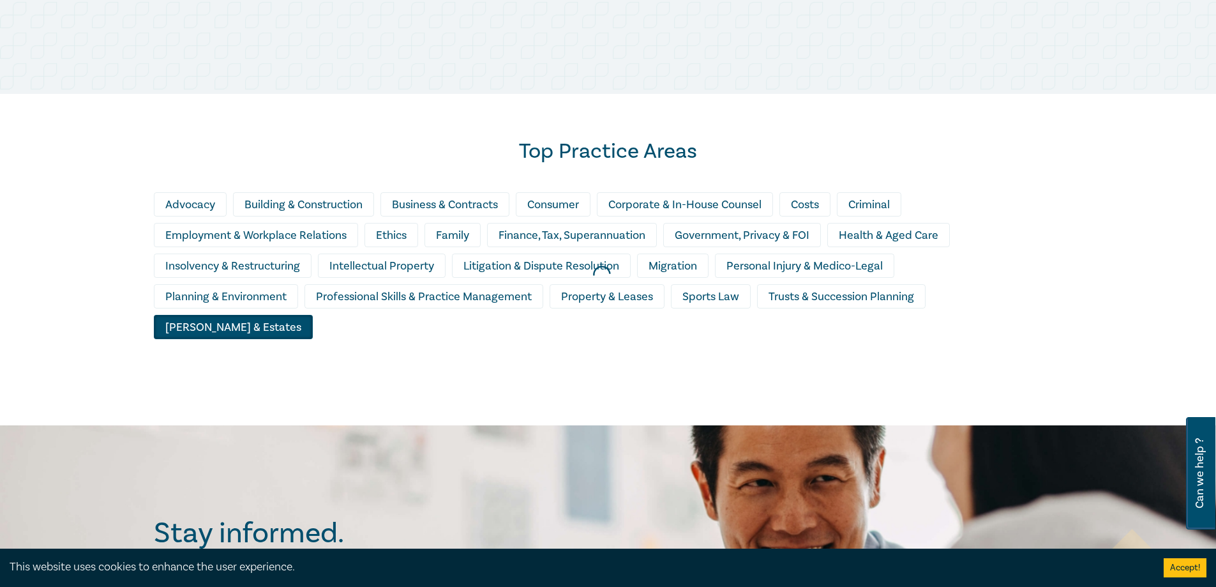
click at [889, 297] on div at bounding box center [602, 274] width 1216 height 313
